Goal: Task Accomplishment & Management: Complete application form

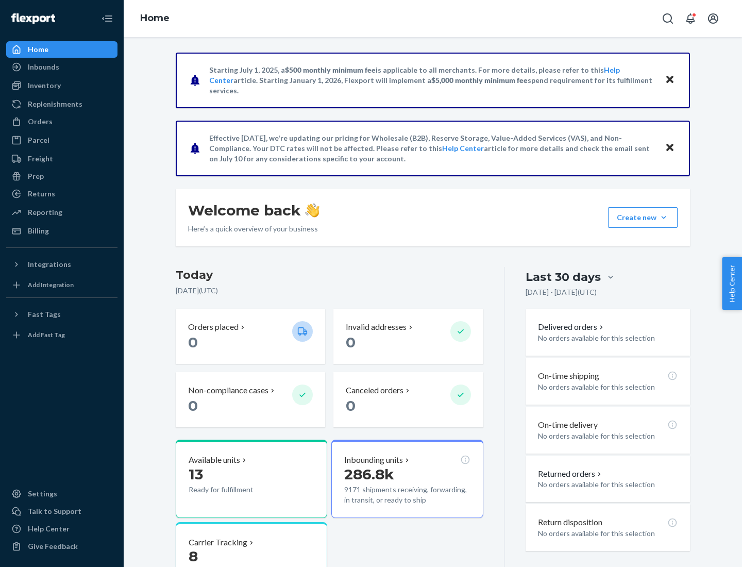
click at [663, 217] on button "Create new Create new inbound Create new order Create new product" at bounding box center [643, 217] width 70 height 21
click at [62, 67] on div "Inbounds" at bounding box center [61, 67] width 109 height 14
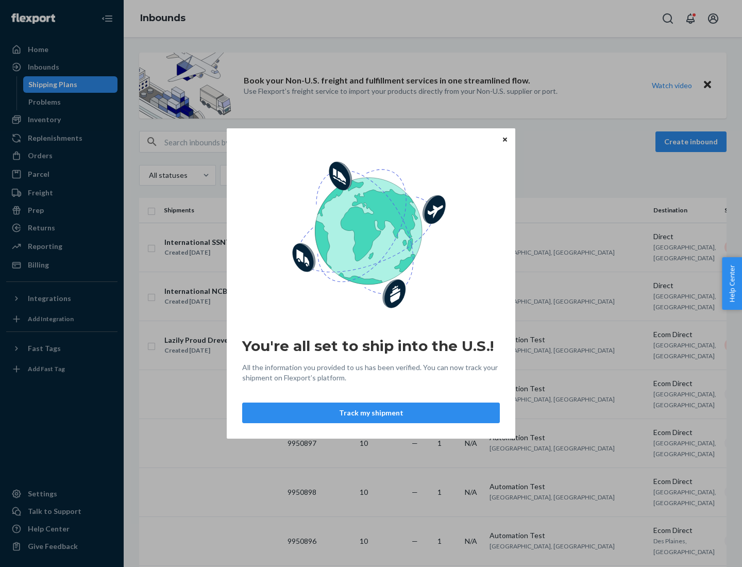
click at [504, 139] on icon "Close" at bounding box center [505, 139] width 4 height 4
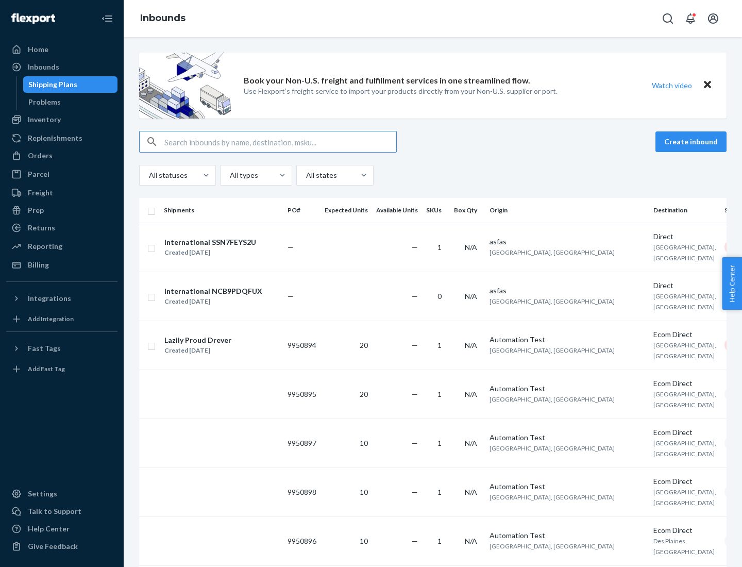
click at [692, 142] on button "Create inbound" at bounding box center [690, 141] width 71 height 21
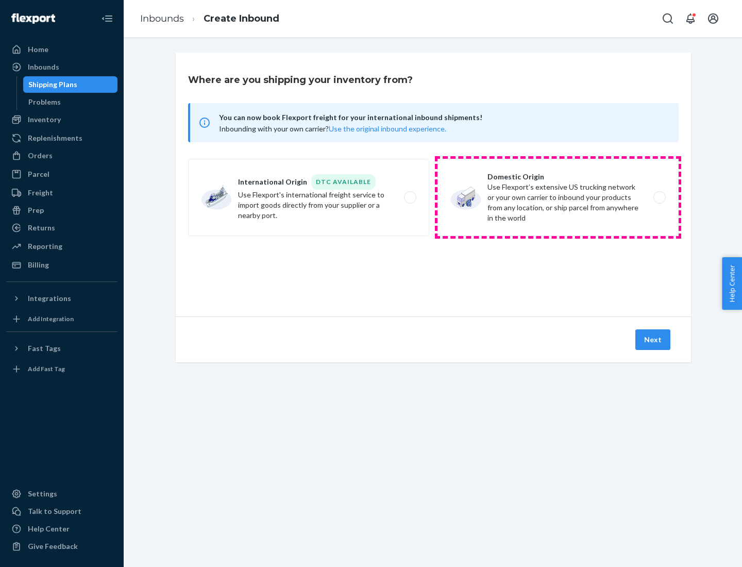
click at [558, 197] on label "Domestic Origin Use Flexport’s extensive US trucking network or your own carrie…" at bounding box center [557, 197] width 241 height 77
click at [659, 197] on input "Domestic Origin Use Flexport’s extensive US trucking network or your own carrie…" at bounding box center [662, 197] width 7 height 7
radio input "true"
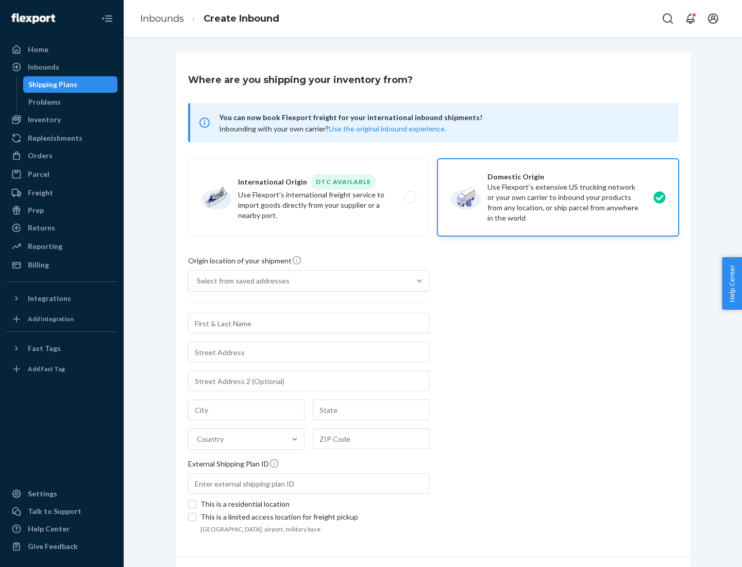
click at [299, 281] on div "Select from saved addresses" at bounding box center [298, 280] width 221 height 21
click at [198, 281] on input "Select from saved addresses" at bounding box center [197, 281] width 1 height 10
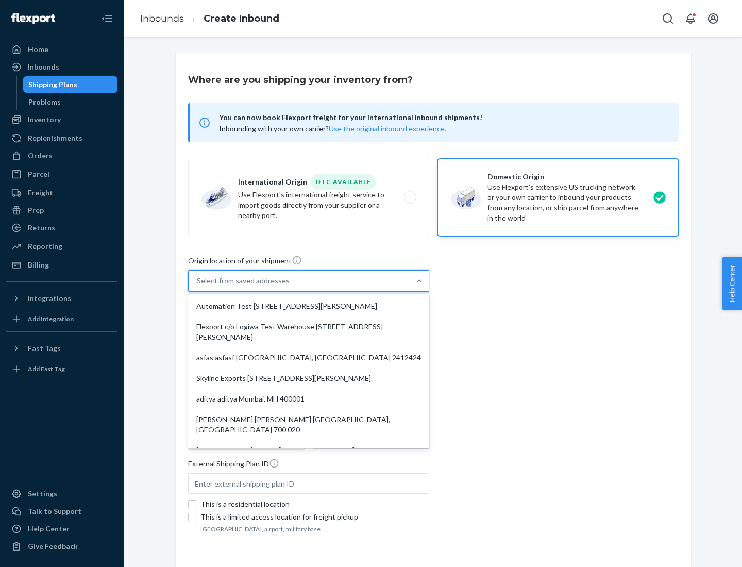
scroll to position [4, 0]
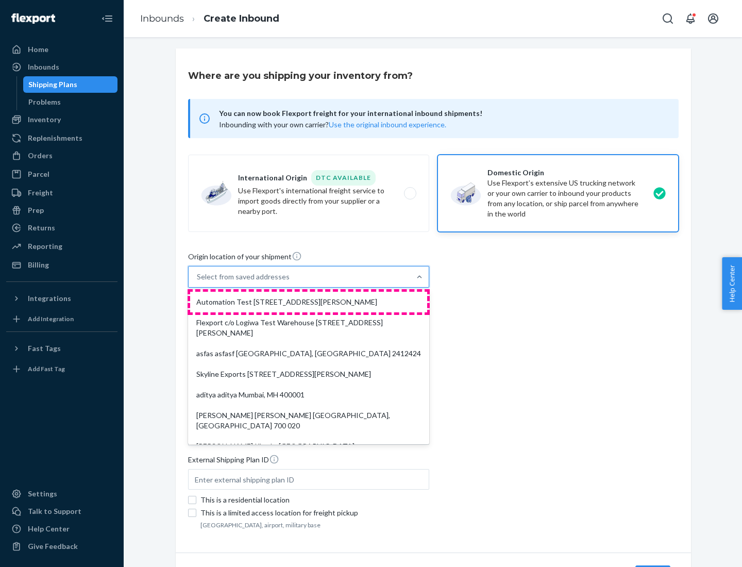
click at [308, 302] on div "Automation Test [STREET_ADDRESS][PERSON_NAME]" at bounding box center [308, 301] width 237 height 21
click at [198, 282] on input "option Automation Test [STREET_ADDRESS][PERSON_NAME]. 9 results available. Use …" at bounding box center [197, 276] width 1 height 10
type input "Automation Test"
type input "[STREET_ADDRESS][PERSON_NAME]"
type input "9th Floor"
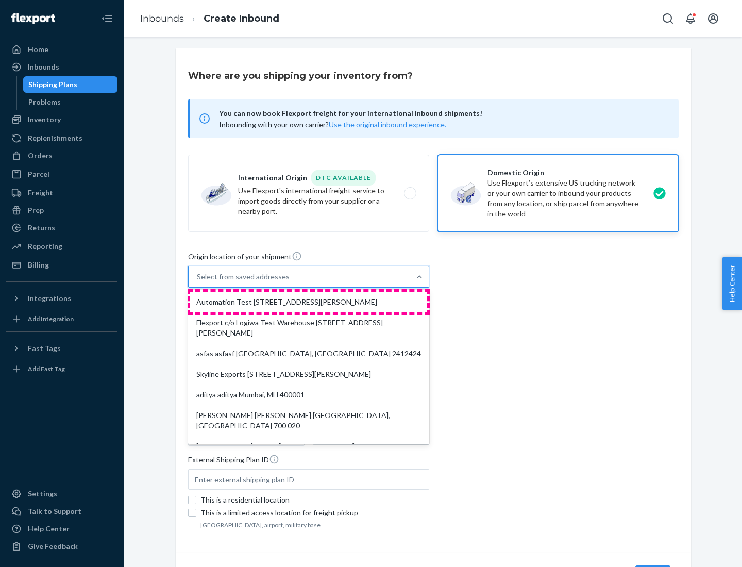
type input "[GEOGRAPHIC_DATA]"
type input "CA"
type input "94104"
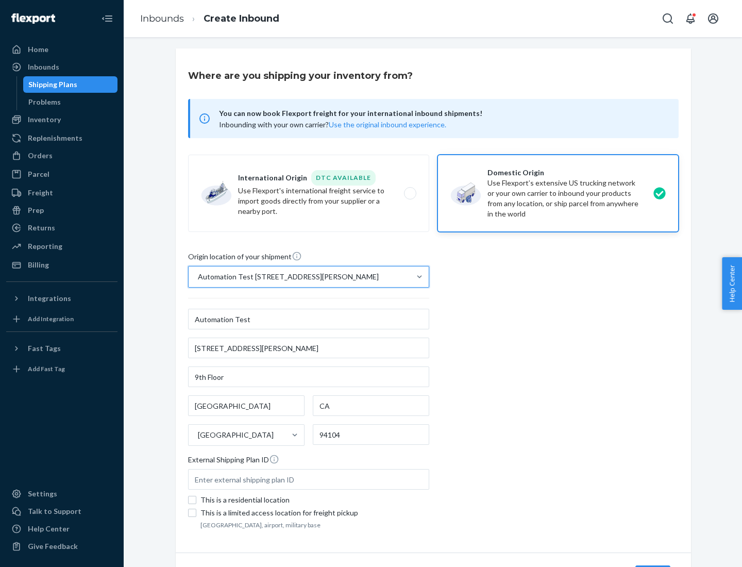
scroll to position [60, 0]
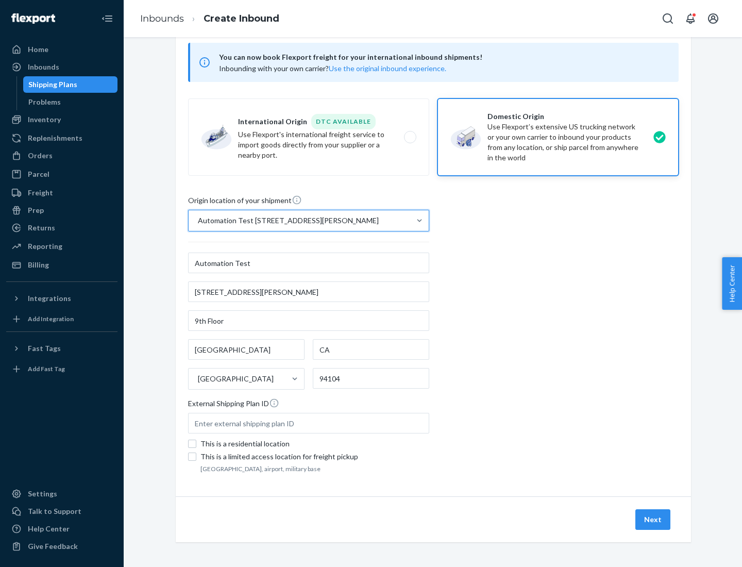
click at [653, 519] on button "Next" at bounding box center [652, 519] width 35 height 21
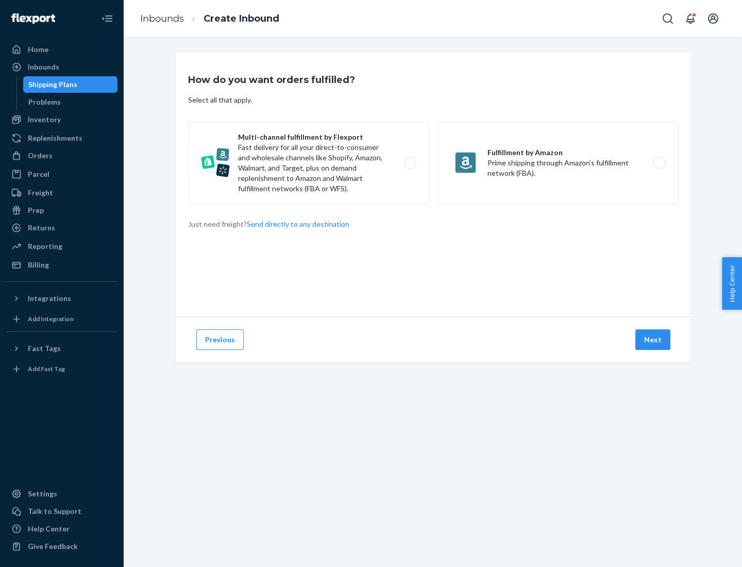
click at [308, 163] on label "Multi-channel fulfillment by Flexport Fast delivery for all your direct-to-cons…" at bounding box center [308, 163] width 241 height 82
click at [409, 163] on input "Multi-channel fulfillment by Flexport Fast delivery for all your direct-to-cons…" at bounding box center [412, 163] width 7 height 7
radio input "true"
click at [653, 339] on button "Next" at bounding box center [652, 339] width 35 height 21
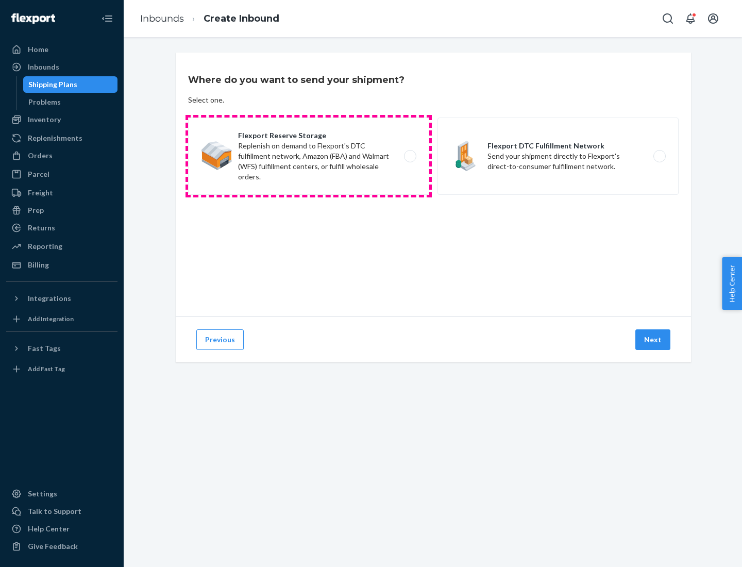
click at [308, 156] on label "Flexport Reserve Storage Replenish on demand to Flexport's DTC fulfillment netw…" at bounding box center [308, 155] width 241 height 77
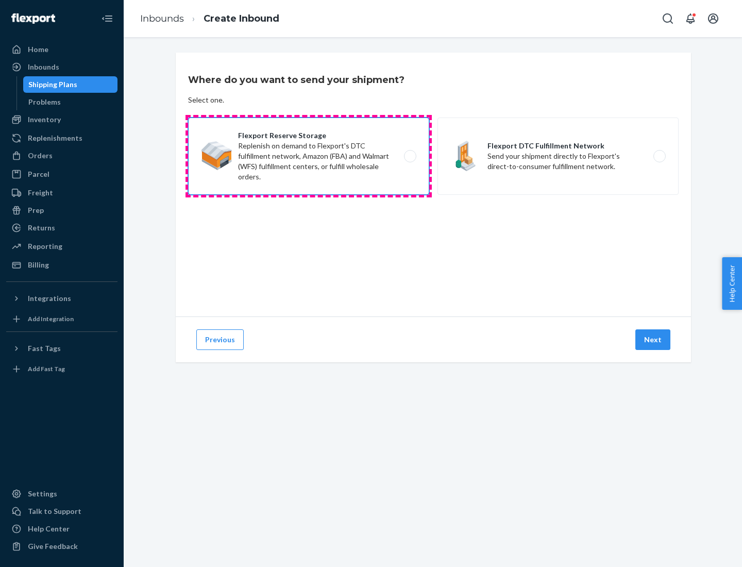
click at [409, 156] on input "Flexport Reserve Storage Replenish on demand to Flexport's DTC fulfillment netw…" at bounding box center [412, 156] width 7 height 7
radio input "true"
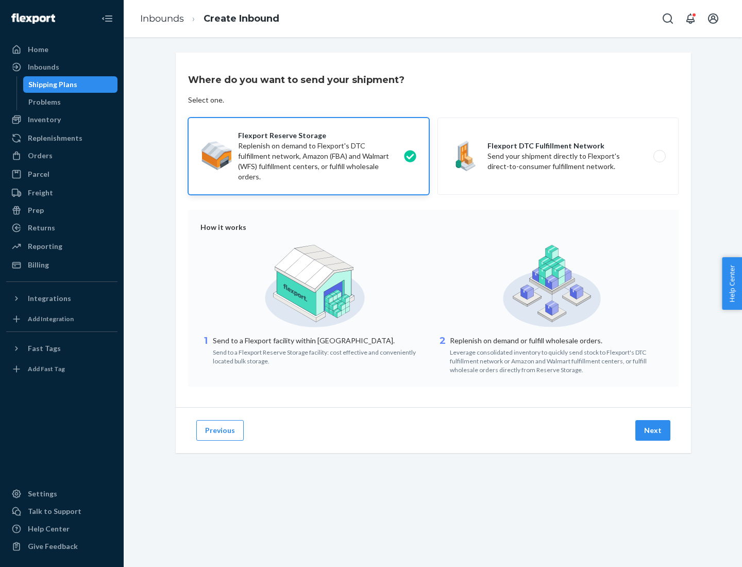
click at [653, 430] on button "Next" at bounding box center [652, 430] width 35 height 21
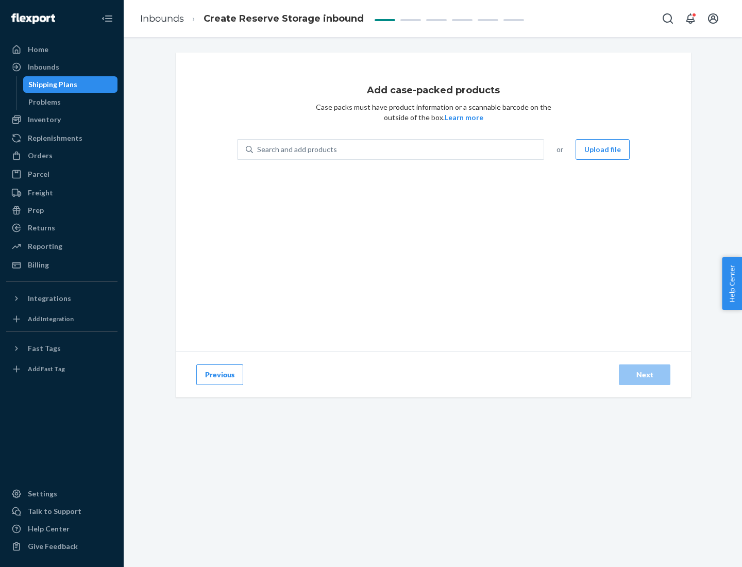
click at [399, 149] on div "Search and add products" at bounding box center [398, 149] width 290 height 19
click at [258, 149] on input "Search and add products" at bounding box center [257, 149] width 1 height 10
type input "test-syn"
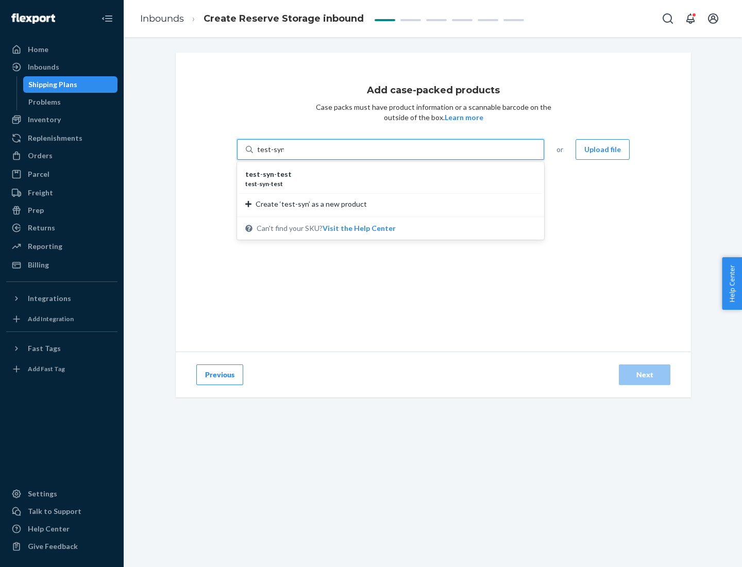
click at [387, 174] on div "test - syn - test" at bounding box center [386, 174] width 282 height 10
click at [284, 155] on input "test-syn" at bounding box center [270, 149] width 27 height 10
type input "1"
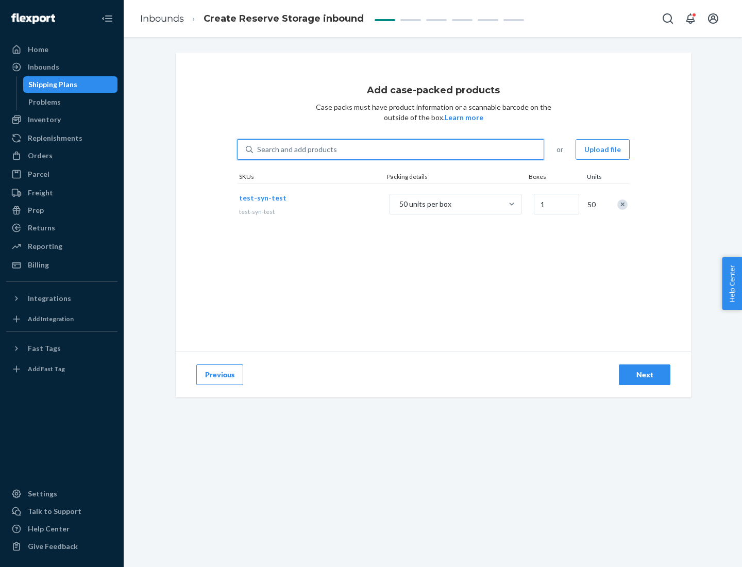
click at [644, 374] on div "Next" at bounding box center [644, 374] width 34 height 10
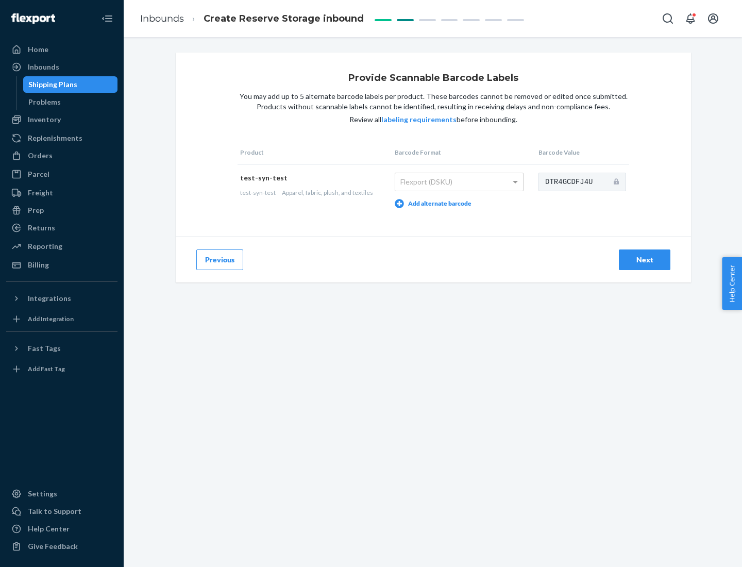
click at [644, 259] on div "Next" at bounding box center [644, 259] width 34 height 10
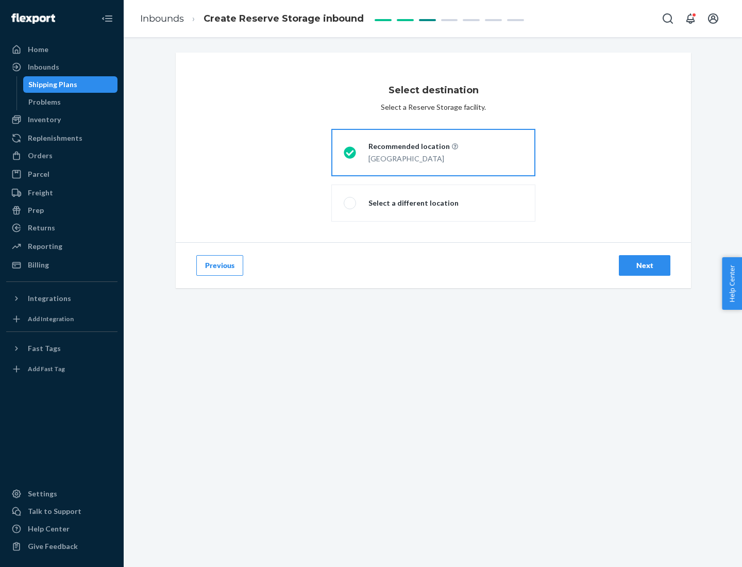
click at [644, 265] on div "Next" at bounding box center [644, 265] width 34 height 10
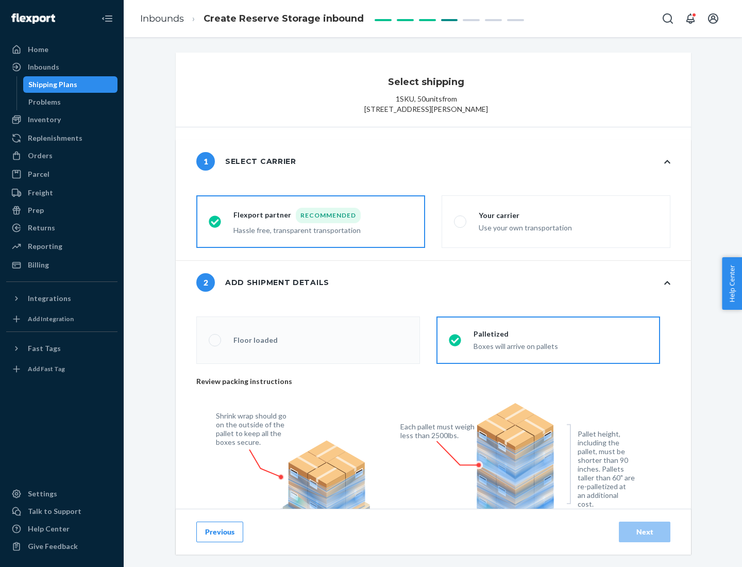
scroll to position [370, 0]
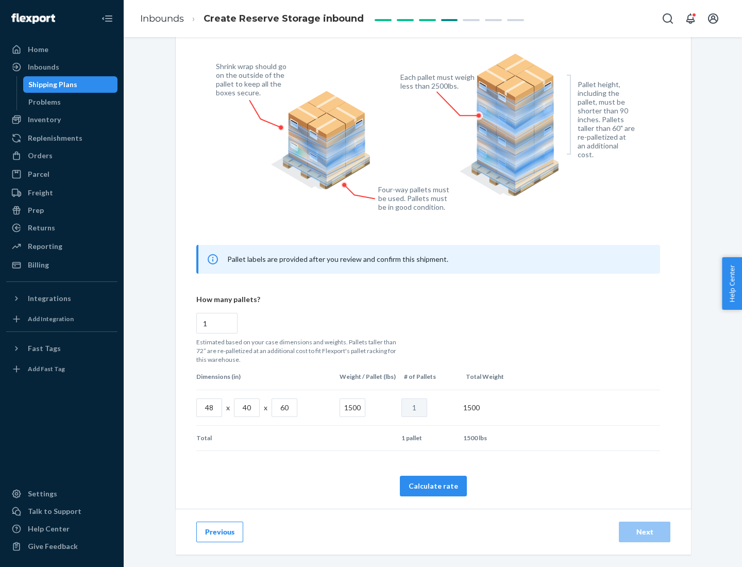
click at [433, 485] on button "Calculate rate" at bounding box center [433, 485] width 67 height 21
radio input "false"
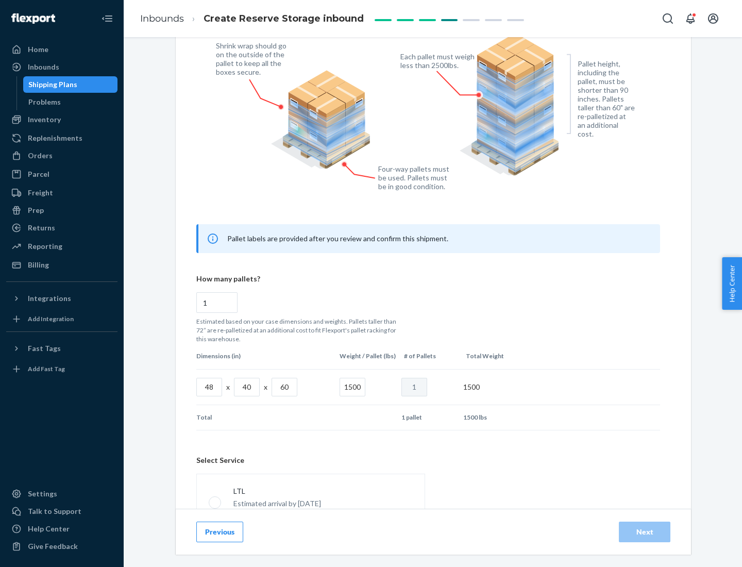
scroll to position [455, 0]
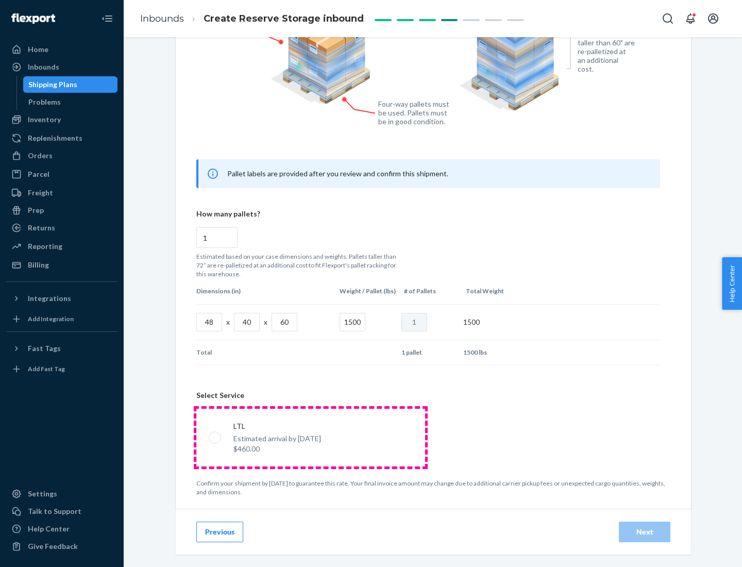
click at [310, 437] on p "Estimated arrival by [DATE]" at bounding box center [277, 438] width 88 height 10
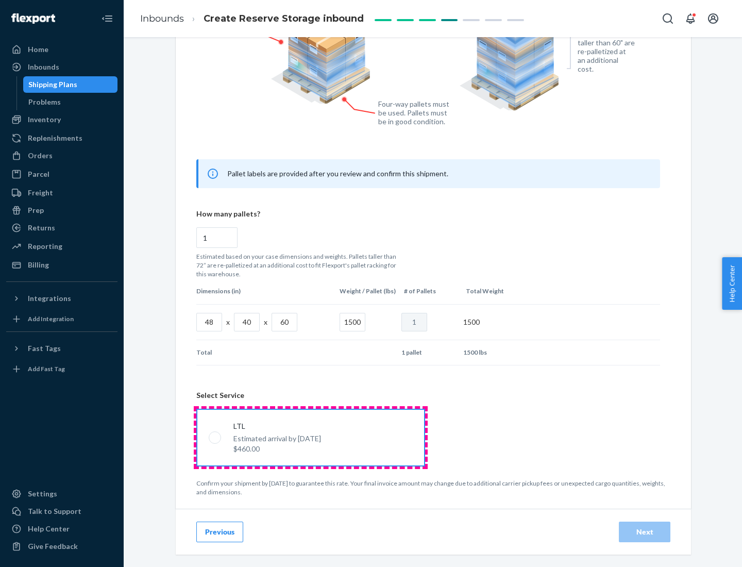
click at [215, 437] on input "LTL Estimated arrival by [DATE] $460.00" at bounding box center [212, 437] width 7 height 7
radio input "true"
radio input "false"
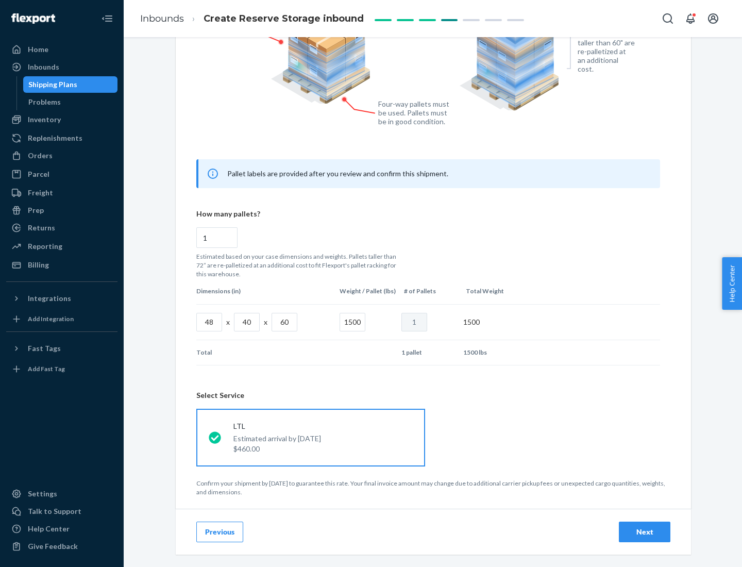
click at [644, 531] on div "Next" at bounding box center [644, 531] width 34 height 10
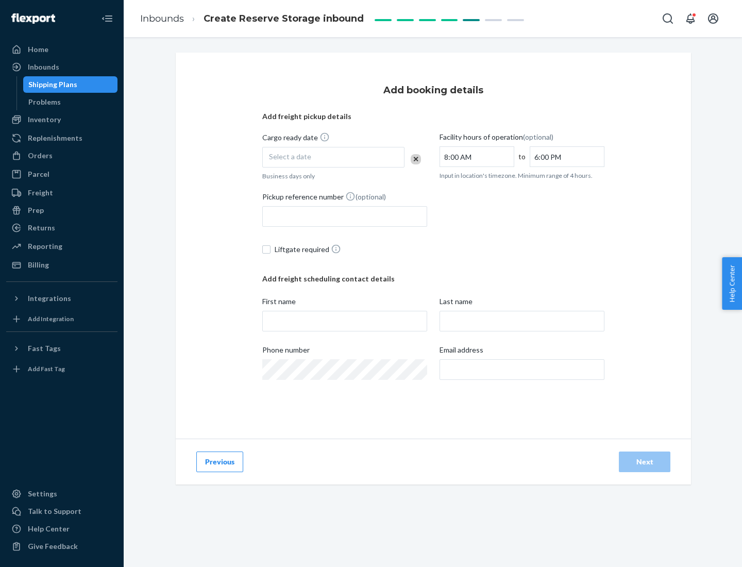
click at [333, 157] on div "Select a date" at bounding box center [333, 157] width 142 height 21
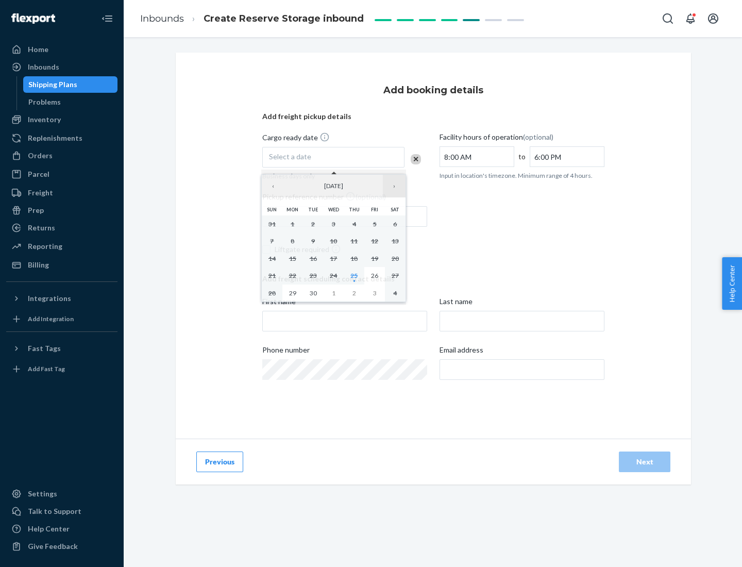
click at [394, 186] on button "›" at bounding box center [394, 186] width 23 height 23
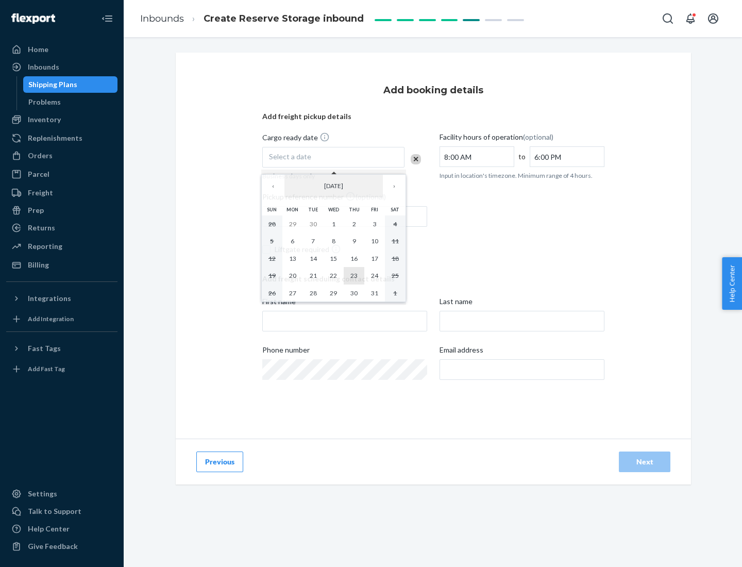
click at [354, 275] on abbr "23" at bounding box center [353, 275] width 7 height 8
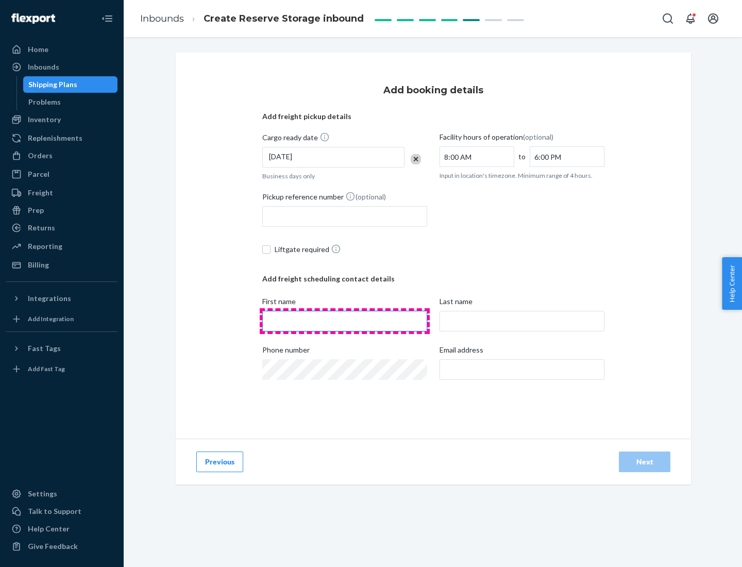
click at [345, 321] on input "First name" at bounding box center [344, 321] width 165 height 21
type input "[PERSON_NAME]"
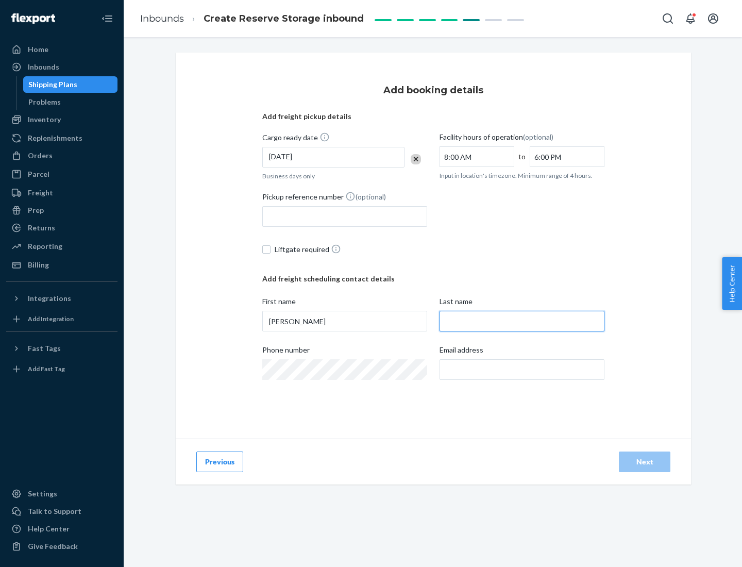
click at [522, 321] on input "Last name" at bounding box center [521, 321] width 165 height 21
type input "Doe"
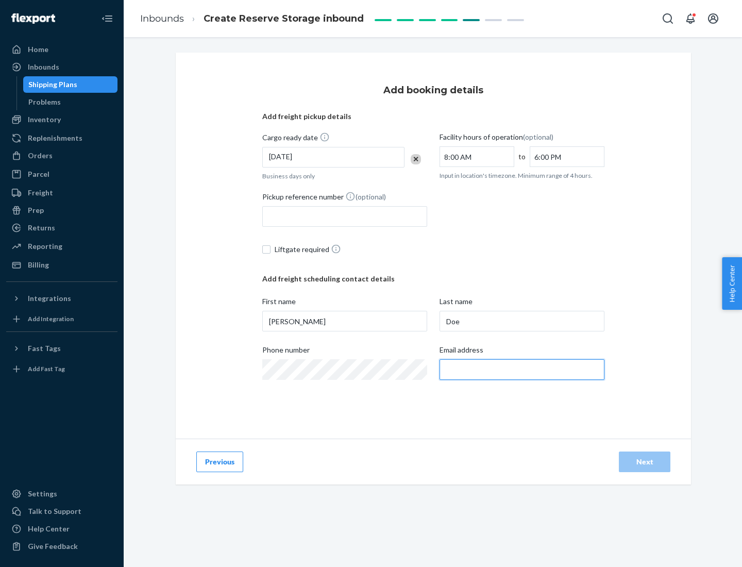
click at [522, 369] on input "Email address" at bounding box center [521, 369] width 165 height 21
type input "[EMAIL_ADDRESS][DOMAIN_NAME]"
click at [644, 461] on div "Next" at bounding box center [644, 461] width 34 height 10
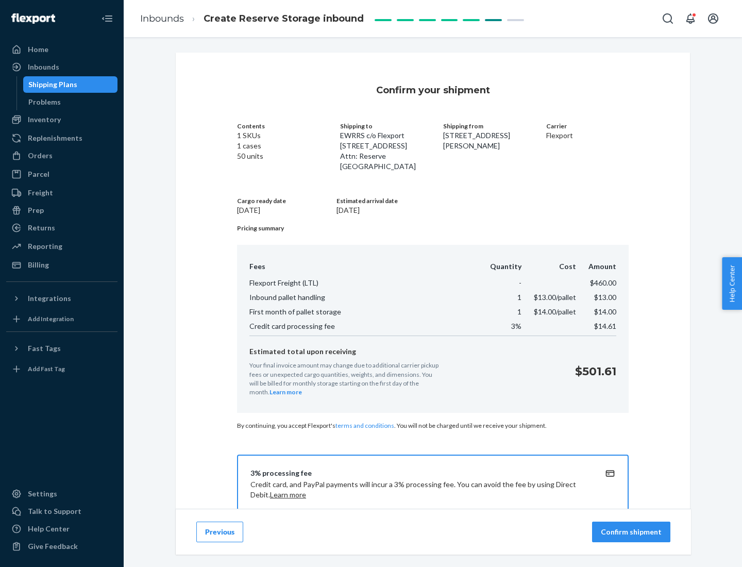
scroll to position [148, 0]
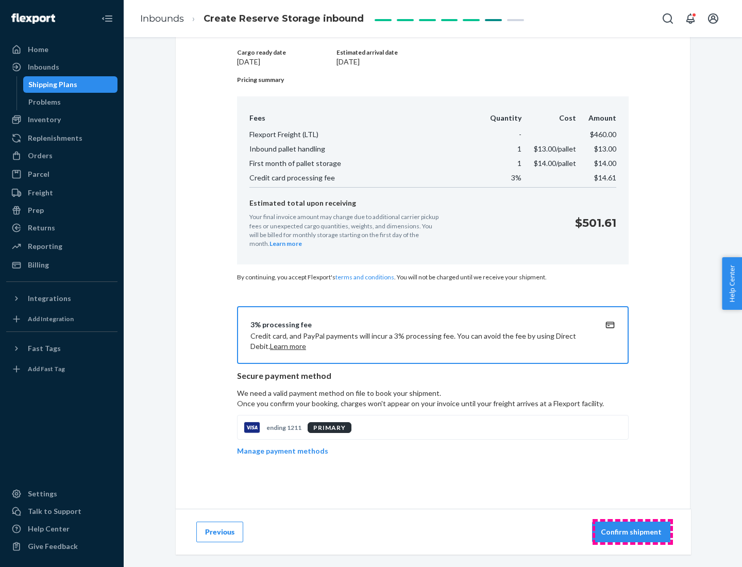
click at [632, 531] on p "Confirm shipment" at bounding box center [630, 531] width 61 height 10
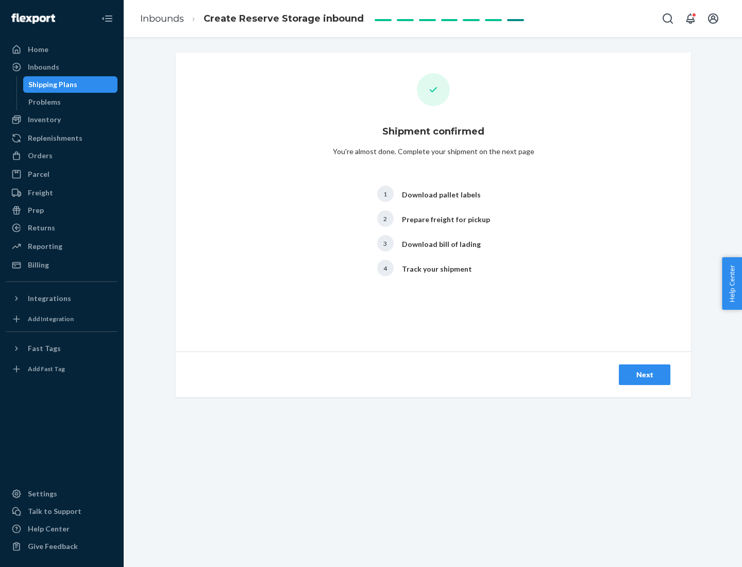
click at [644, 374] on div "Next" at bounding box center [644, 374] width 34 height 10
